Goal: Register for event/course

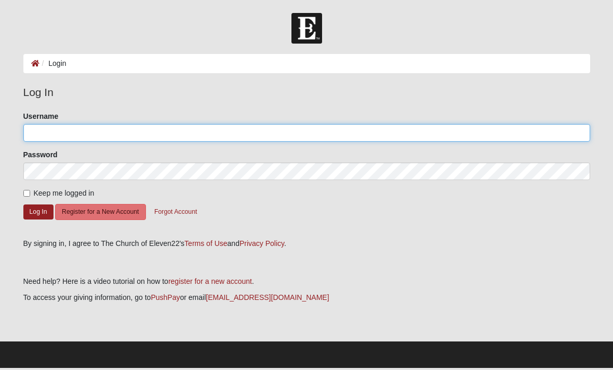
click at [298, 136] on input "Username" at bounding box center [306, 133] width 566 height 18
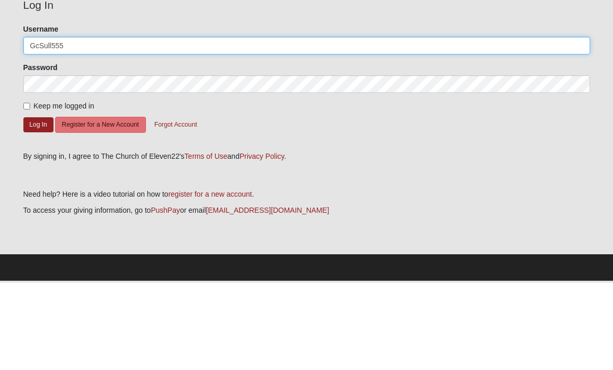
type input "GcSull555"
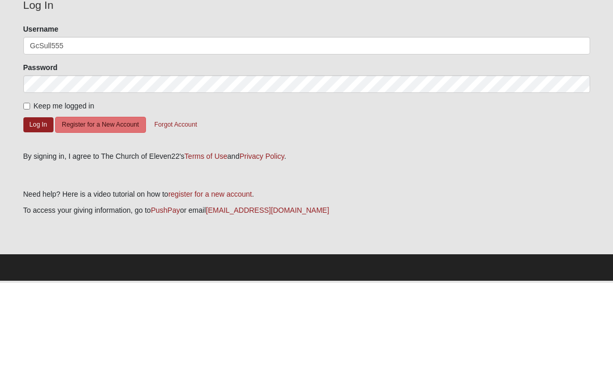
click at [38, 205] on button "Log In" at bounding box center [38, 212] width 30 height 15
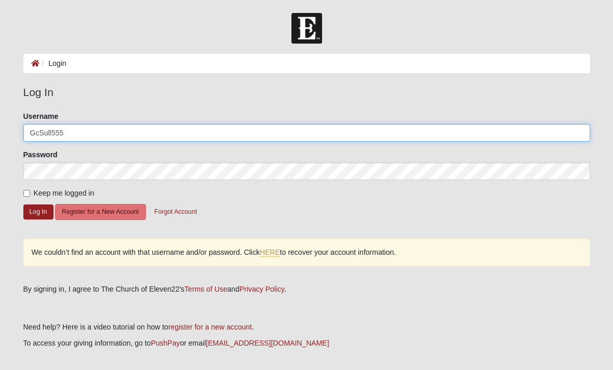
click at [113, 134] on input "GcSull555" at bounding box center [306, 133] width 566 height 18
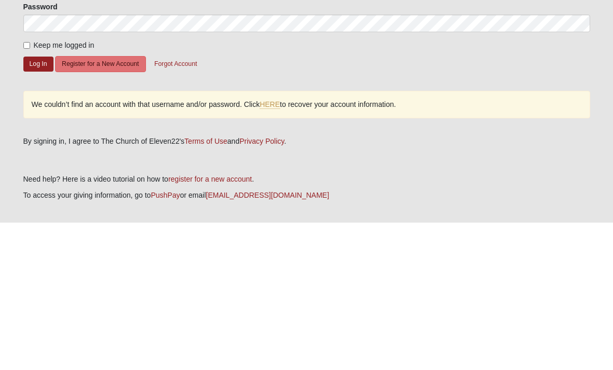
click at [277, 248] on link "HERE" at bounding box center [270, 252] width 20 height 9
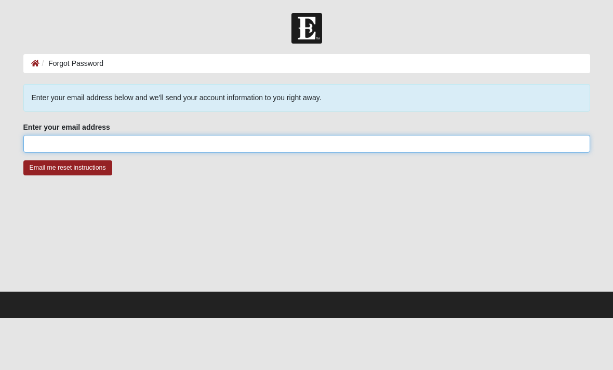
click at [261, 147] on input "Enter your email address" at bounding box center [306, 144] width 566 height 18
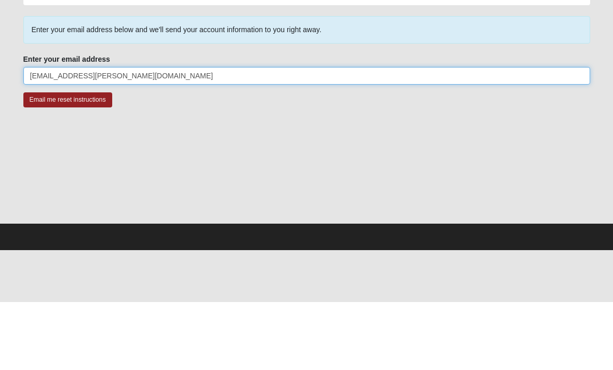
type input "Gene.sullivant@gmail.com"
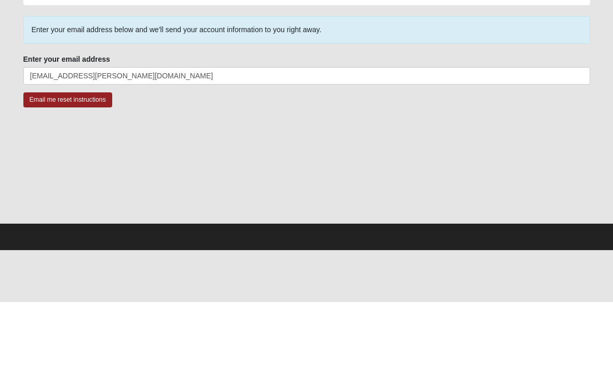
click at [88, 160] on input "Email me reset instructions" at bounding box center [67, 167] width 89 height 15
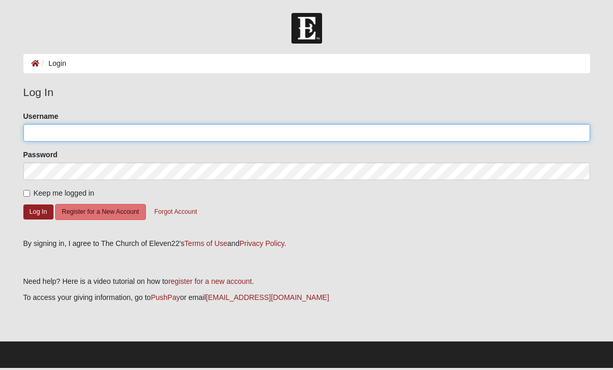
click at [145, 133] on input "Username" at bounding box center [306, 133] width 566 height 18
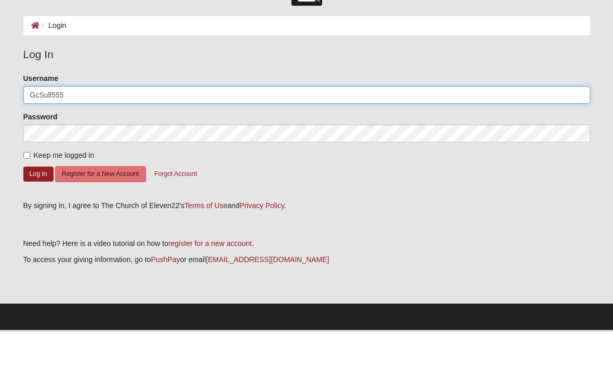
type input "GcSull555"
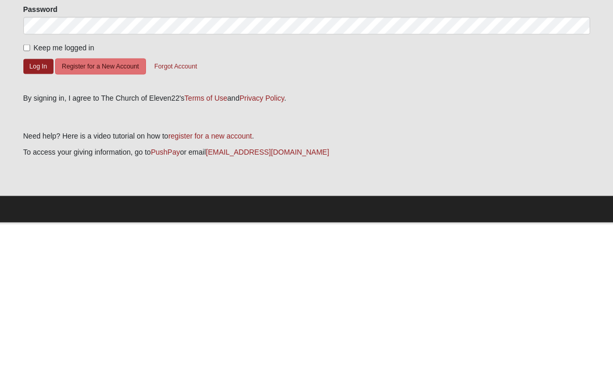
click at [36, 205] on button "Log In" at bounding box center [38, 212] width 30 height 15
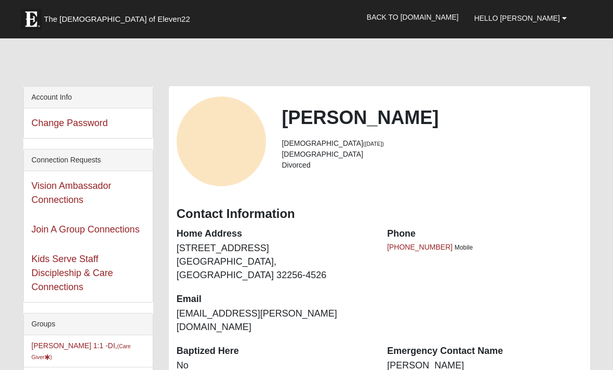
click at [99, 276] on link "Kids Serve Staff Discipleship & Care Connections" at bounding box center [73, 273] width 82 height 38
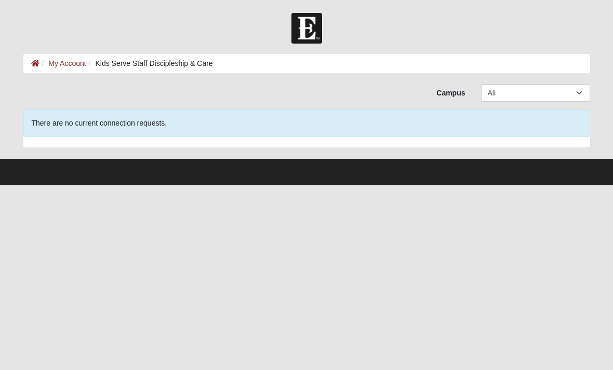
click at [74, 61] on link "My Account" at bounding box center [66, 63] width 37 height 8
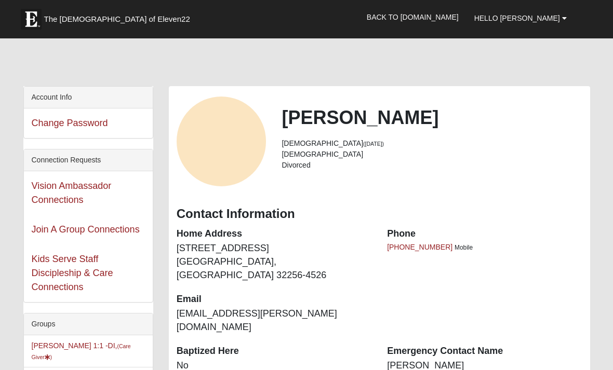
click at [567, 23] on link "Hello [PERSON_NAME]" at bounding box center [520, 18] width 108 height 26
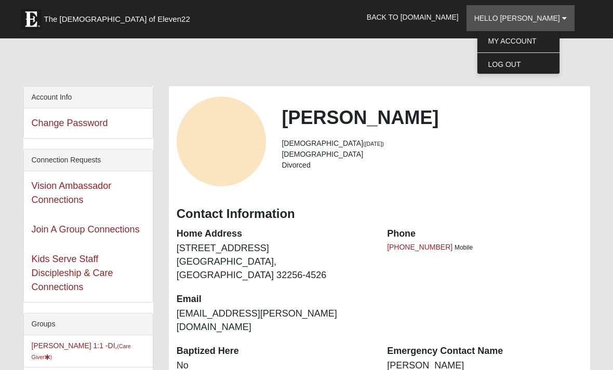
click at [433, 82] on div at bounding box center [306, 65] width 566 height 44
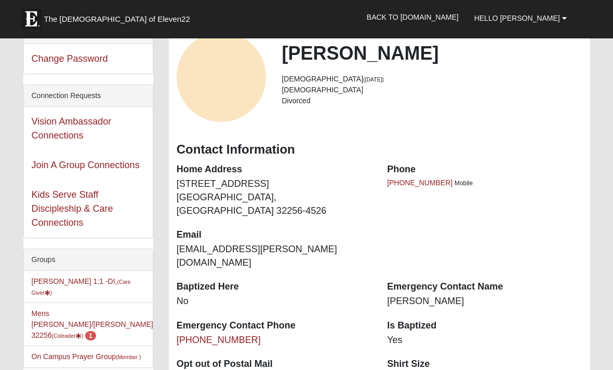
scroll to position [73, 0]
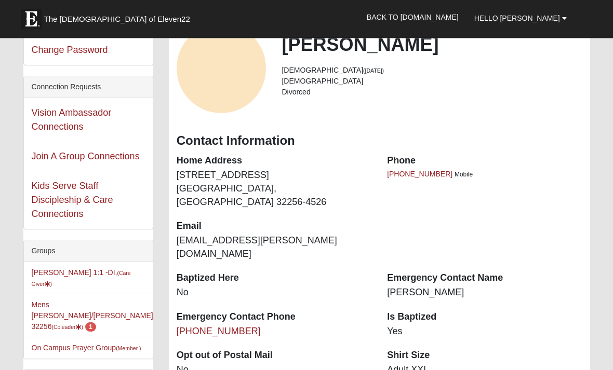
click at [133, 155] on link "Join A Group Connections" at bounding box center [86, 157] width 108 height 10
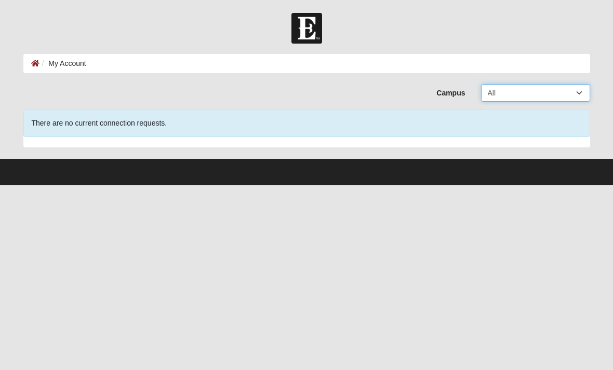
click at [580, 99] on select "All Arlington Baymeadows Eleven22 Online Fleming Island Jesup Mandarin North Ja…" at bounding box center [535, 93] width 109 height 18
select select "2"
click at [68, 66] on li "My Account" at bounding box center [62, 63] width 47 height 11
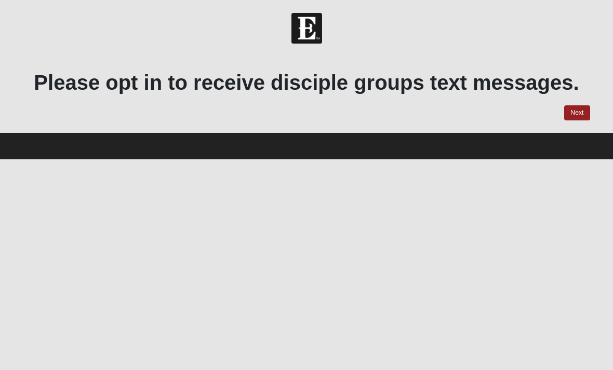
click at [571, 112] on link "Next" at bounding box center [576, 112] width 25 height 15
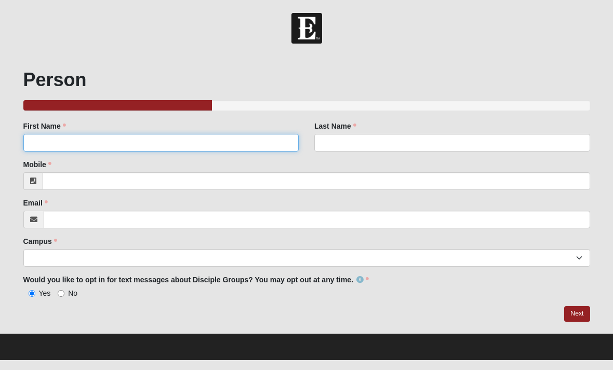
click at [228, 144] on input "First Name" at bounding box center [161, 143] width 276 height 18
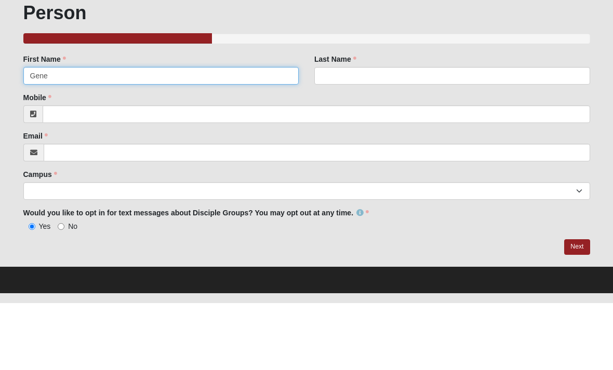
type input "Gene"
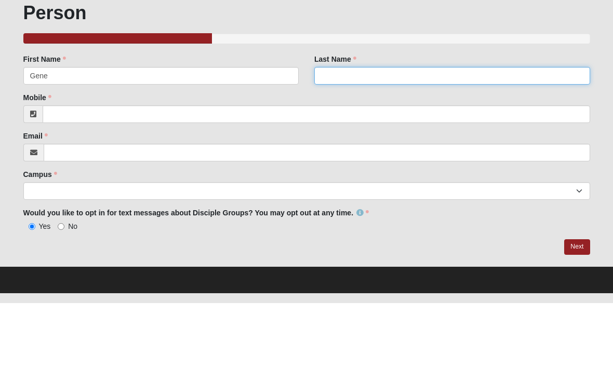
click at [387, 134] on input "Last Name" at bounding box center [452, 143] width 276 height 18
type input "Sullivant"
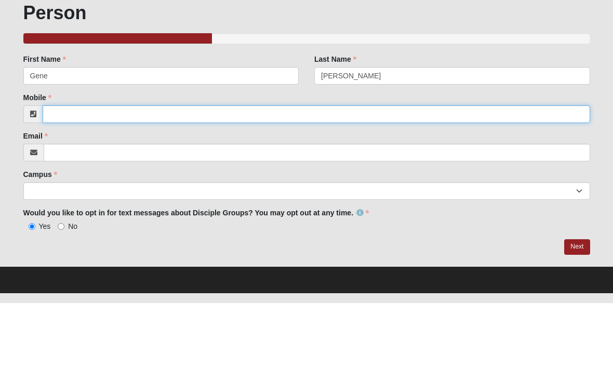
click at [259, 172] on input "Mobile" at bounding box center [316, 181] width 547 height 18
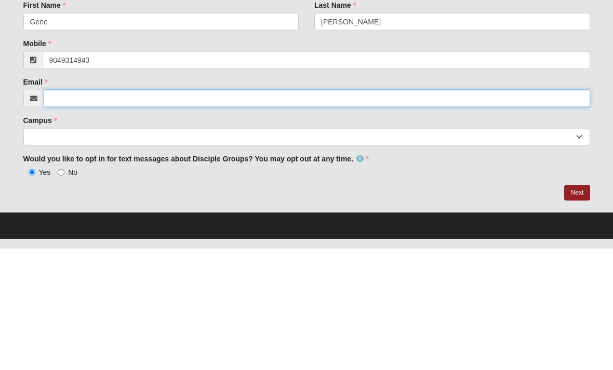
click at [228, 211] on input "Email" at bounding box center [317, 220] width 546 height 18
type input "[PHONE_NUMBER]"
type input "[EMAIL_ADDRESS][PERSON_NAME][DOMAIN_NAME]"
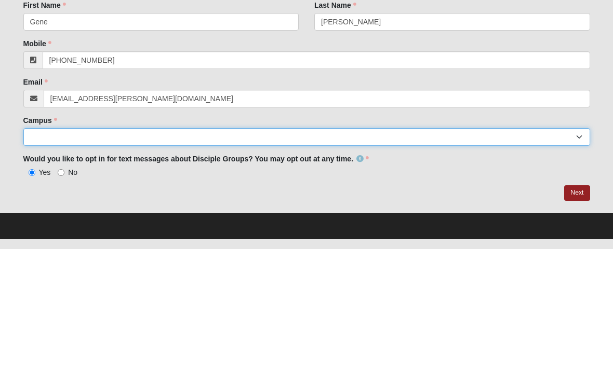
click at [267, 249] on select "Arlington Baymeadows Eleven22 Online Fleming Island Jesup Mandarin North Jax Or…" at bounding box center [306, 258] width 566 height 18
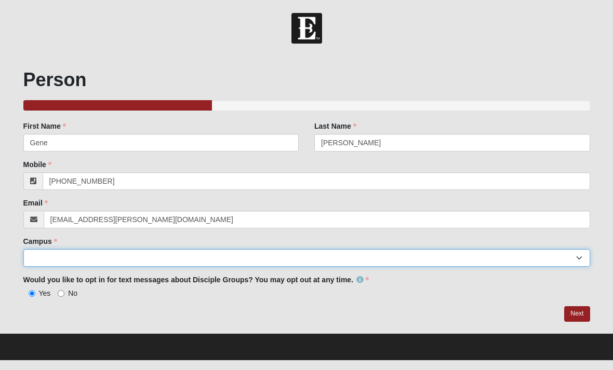
select select "2"
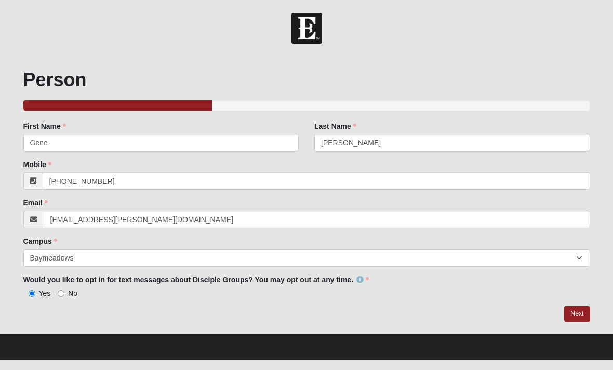
click at [584, 314] on link "Next" at bounding box center [576, 313] width 25 height 15
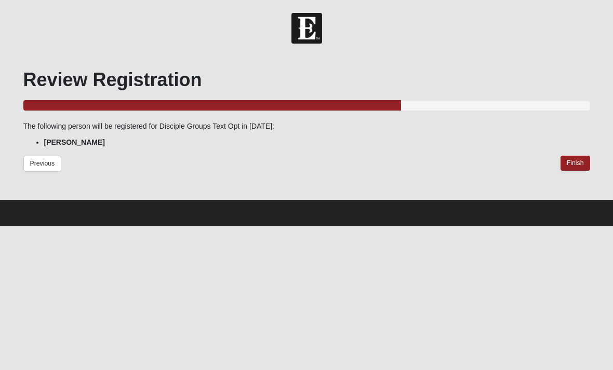
click at [576, 169] on link "Finish" at bounding box center [575, 163] width 30 height 15
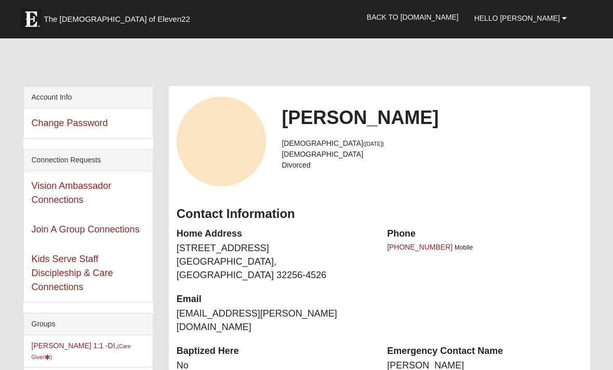
scroll to position [106, 0]
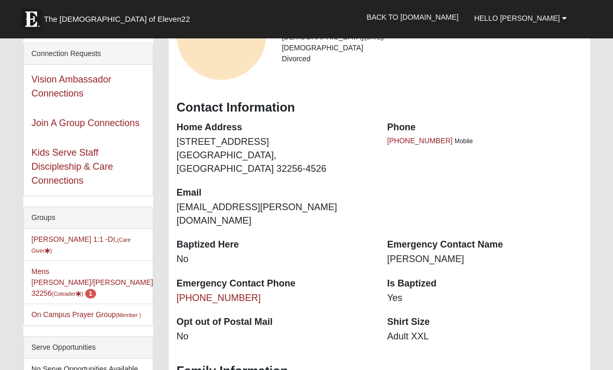
click at [549, 22] on span "Hello [PERSON_NAME]" at bounding box center [517, 18] width 86 height 8
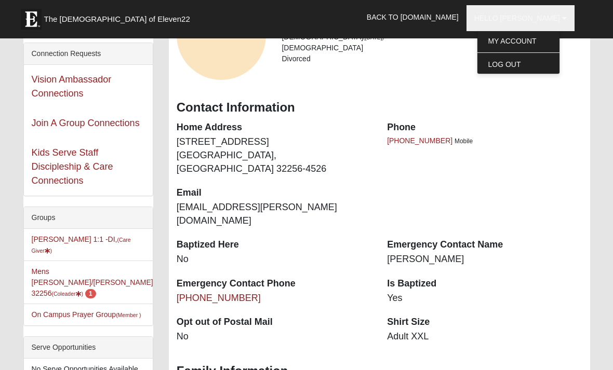
click at [554, 46] on link "My Account" at bounding box center [518, 40] width 82 height 13
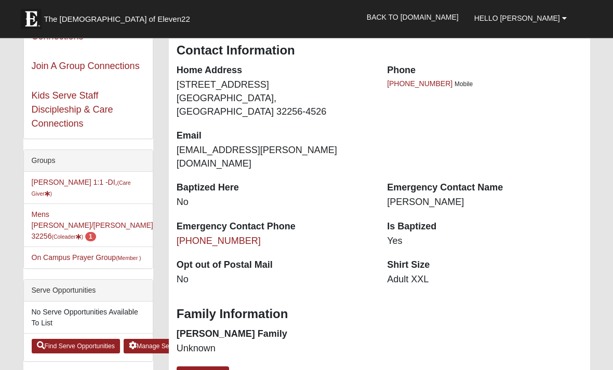
scroll to position [164, 0]
click at [105, 215] on link "Mens Mathis/Smid 32256 (Coleader ) 1" at bounding box center [92, 225] width 121 height 30
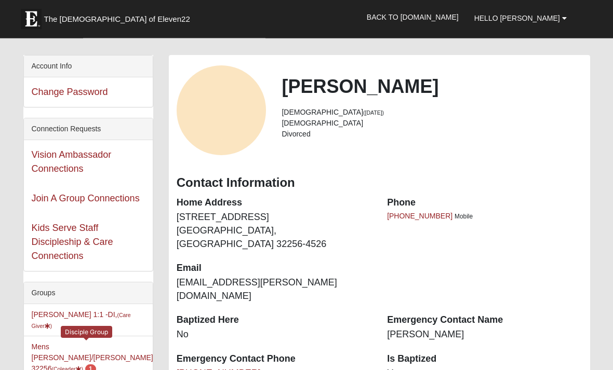
scroll to position [0, 0]
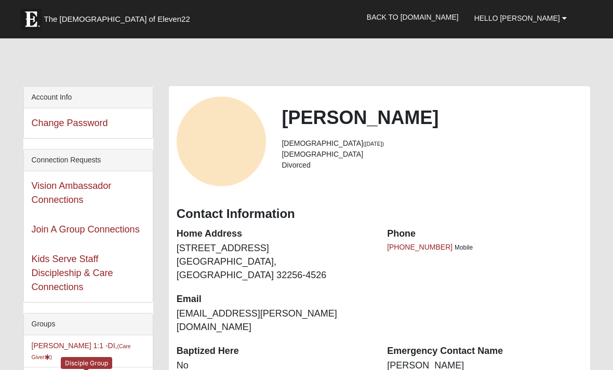
click at [450, 20] on link "Back to [DOMAIN_NAME]" at bounding box center [412, 17] width 107 height 26
click at [465, 18] on link "Back to [DOMAIN_NAME]" at bounding box center [412, 17] width 107 height 26
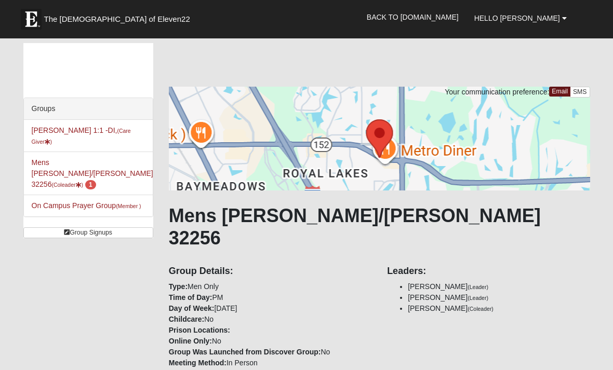
click at [104, 227] on link "Group Signups" at bounding box center [88, 232] width 130 height 11
click at [90, 227] on link "Group Signups" at bounding box center [88, 232] width 130 height 11
click at [104, 227] on link "Group Signups" at bounding box center [88, 232] width 130 height 11
click at [111, 201] on link "On Campus Prayer Group (Member )" at bounding box center [87, 205] width 110 height 8
click at [103, 201] on link "On Campus Prayer Group (Member )" at bounding box center [87, 205] width 110 height 8
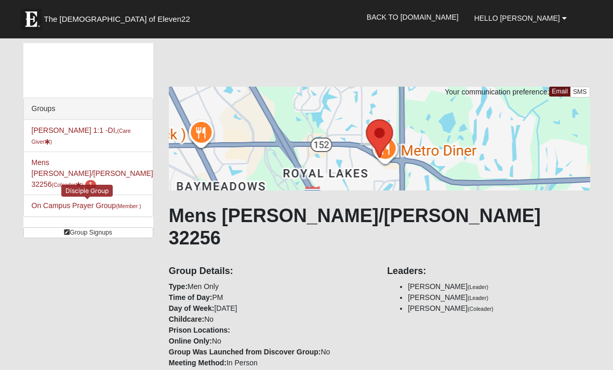
click at [96, 201] on link "On Campus Prayer Group (Member )" at bounding box center [87, 205] width 110 height 8
click at [110, 201] on link "On Campus Prayer Group (Member )" at bounding box center [87, 205] width 110 height 8
click at [551, 27] on link "Hello [PERSON_NAME]" at bounding box center [520, 18] width 108 height 26
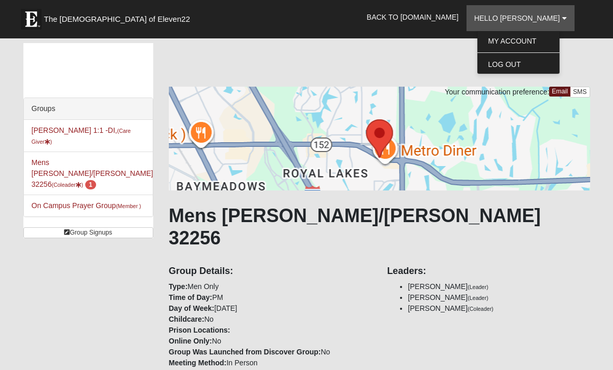
click at [550, 23] on link "Hello [PERSON_NAME]" at bounding box center [520, 18] width 108 height 26
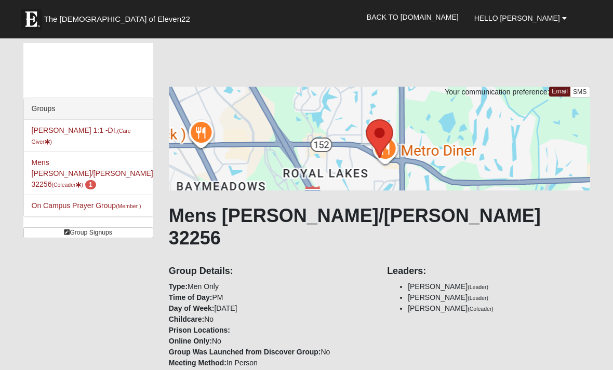
click at [545, 21] on span "Hello [PERSON_NAME]" at bounding box center [517, 18] width 86 height 8
